Goal: Transaction & Acquisition: Purchase product/service

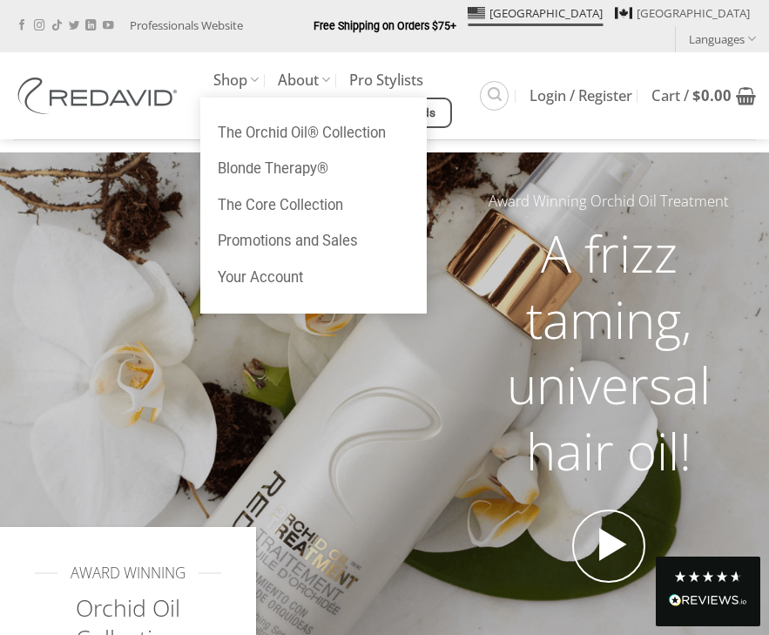
click at [230, 64] on link "Shop" at bounding box center [235, 80] width 45 height 34
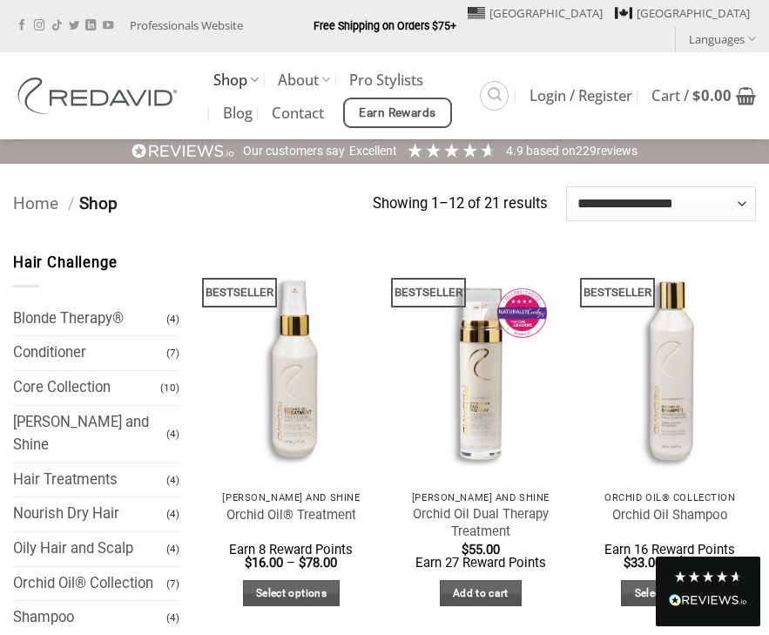
click at [243, 63] on link "Shop" at bounding box center [235, 80] width 45 height 34
click at [255, 71] on icon at bounding box center [254, 79] width 9 height 17
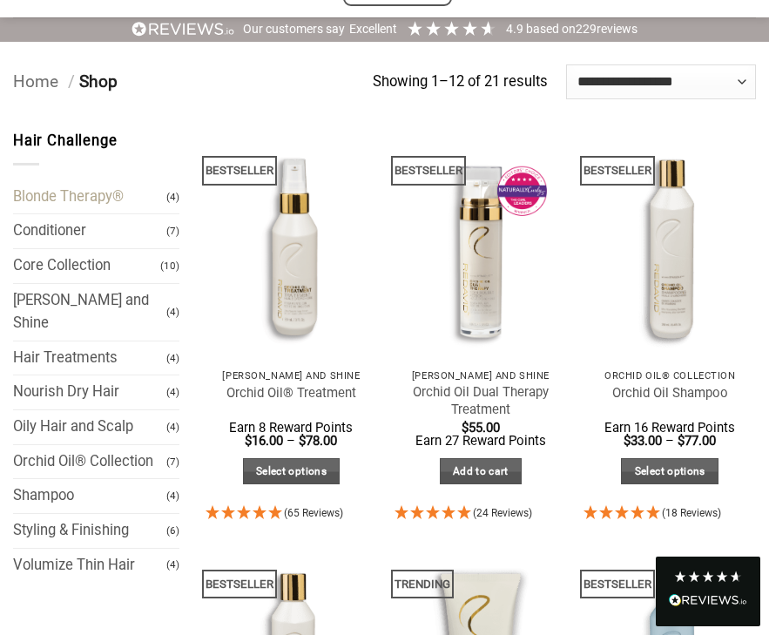
scroll to position [147, 0]
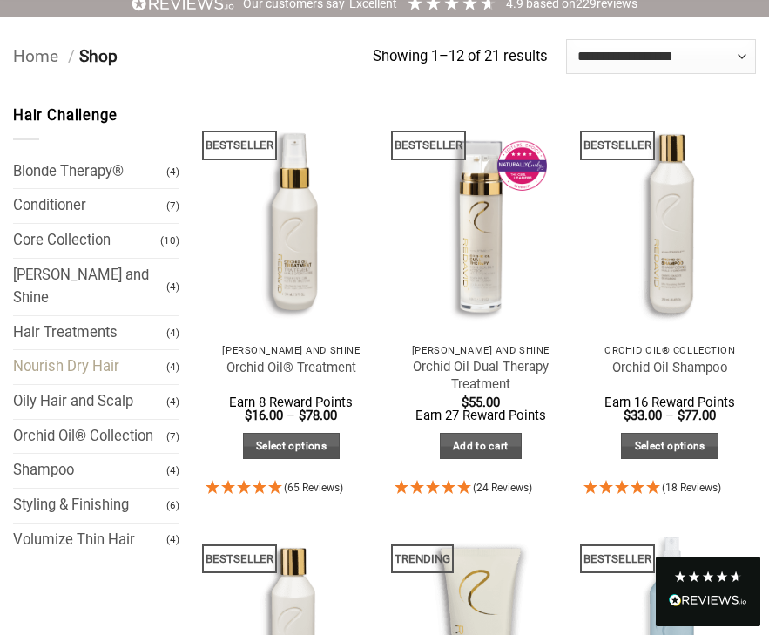
click at [103, 350] on link "Nourish Dry Hair" at bounding box center [89, 367] width 153 height 34
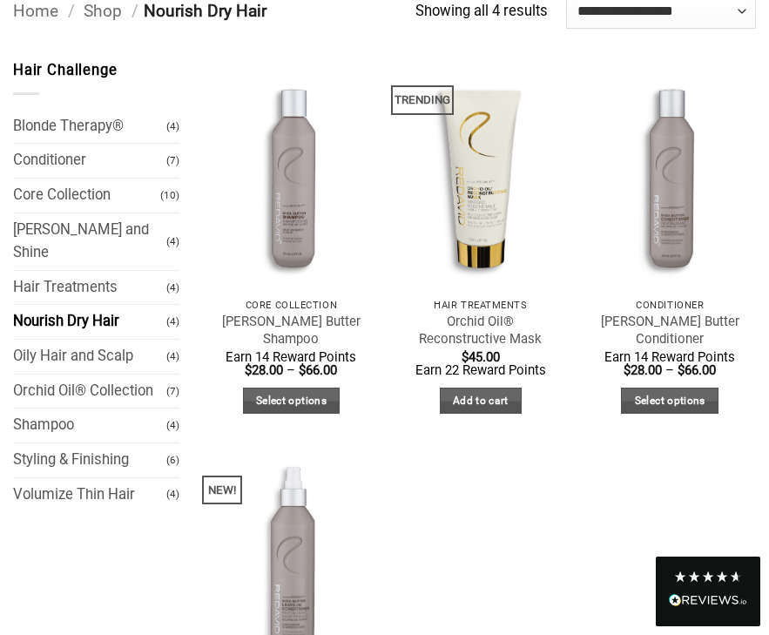
scroll to position [192, 0]
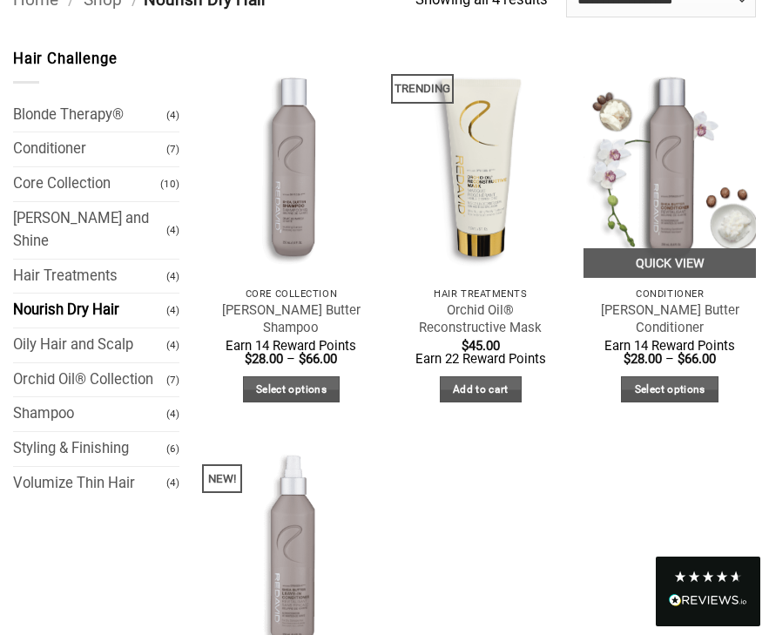
click at [683, 172] on img at bounding box center [669, 163] width 172 height 230
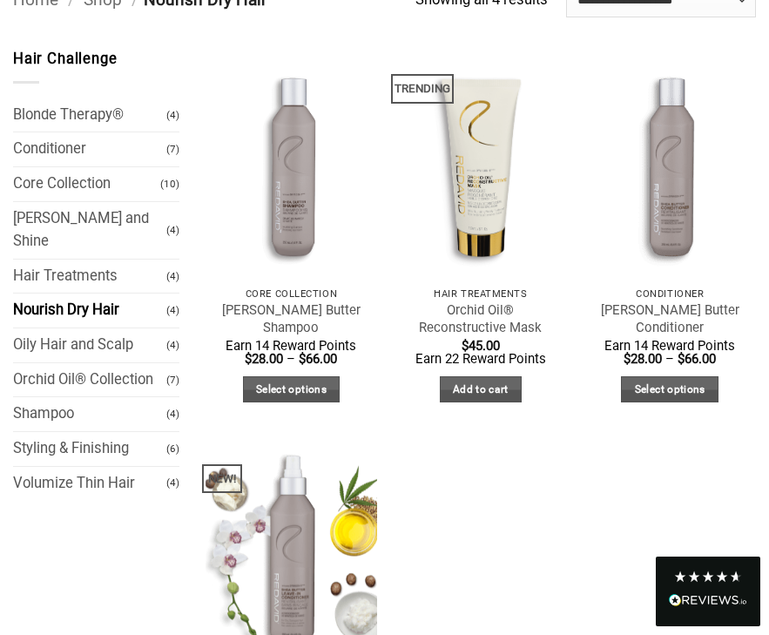
click at [294, 484] on img at bounding box center [291, 553] width 172 height 230
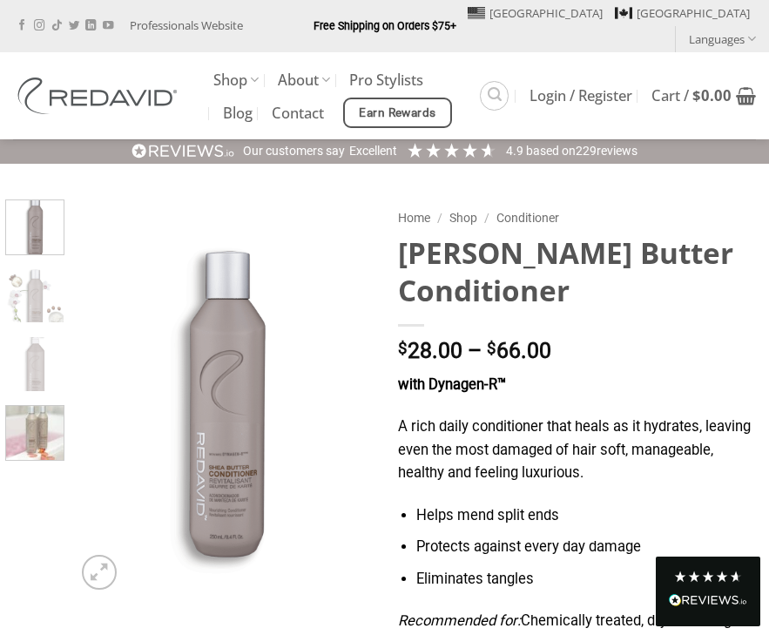
click at [16, 416] on img at bounding box center [35, 430] width 58 height 58
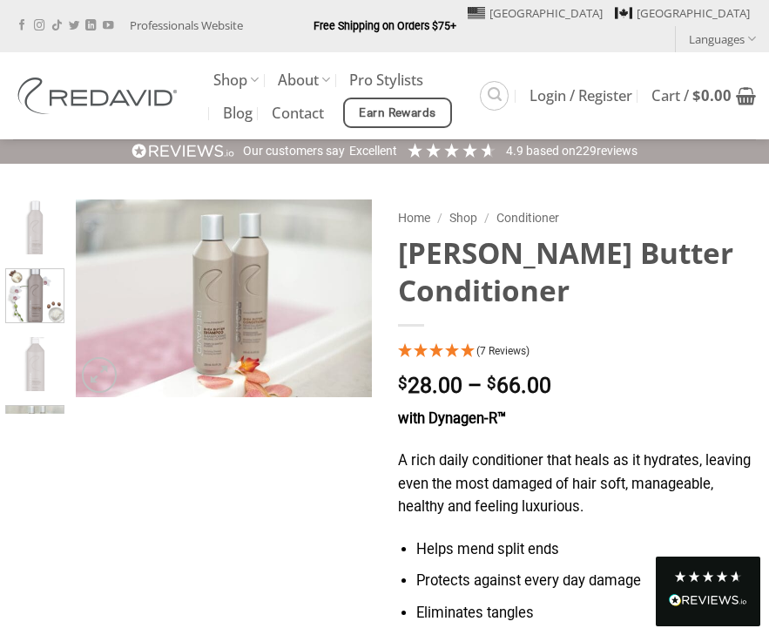
scroll to position [59, 0]
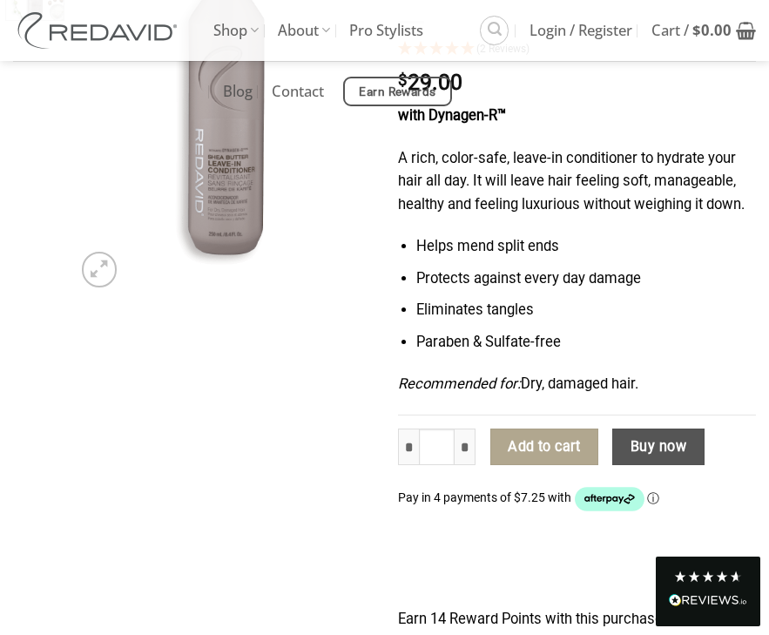
scroll to position [490, 0]
